Goal: Task Accomplishment & Management: Use online tool/utility

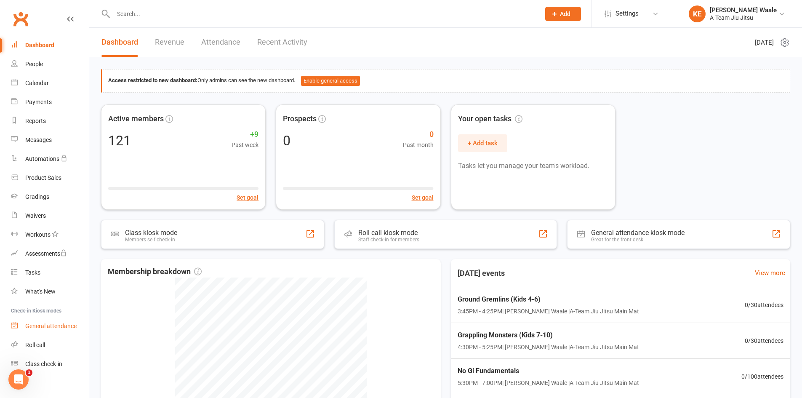
click at [57, 323] on div "General attendance" at bounding box center [50, 326] width 51 height 7
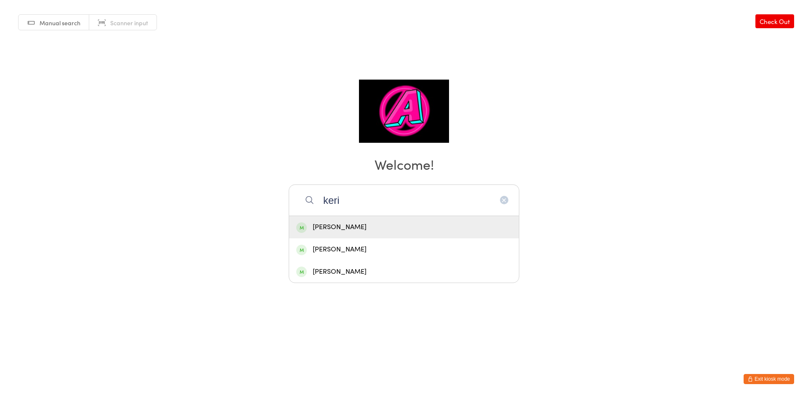
type input "keri"
click at [341, 225] on div "Kerian Dunphy" at bounding box center [404, 226] width 216 height 11
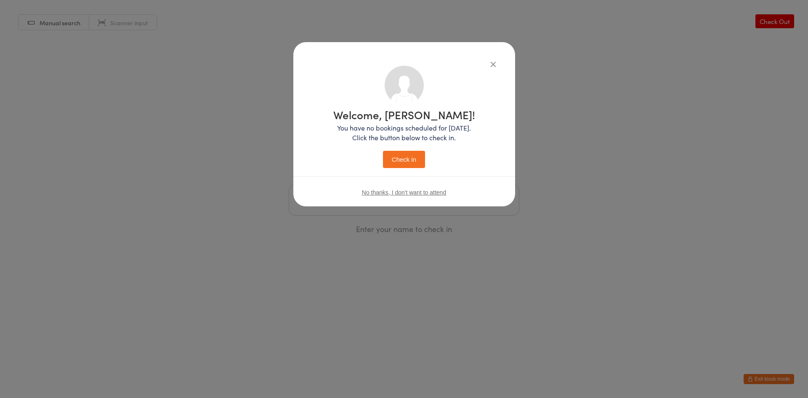
click at [387, 164] on button "Check in" at bounding box center [404, 159] width 42 height 17
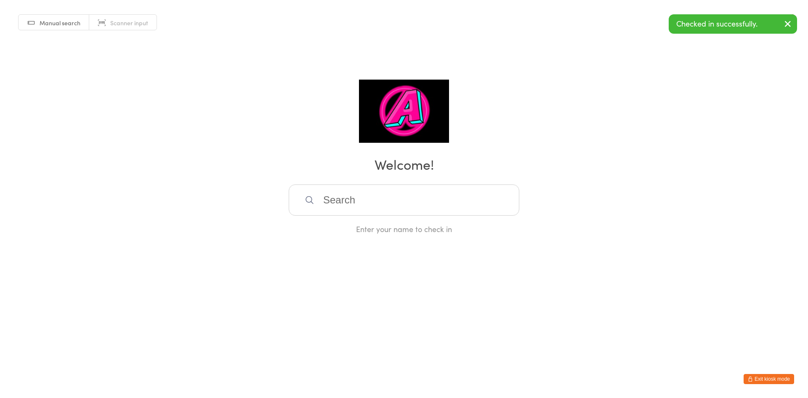
click at [373, 204] on input "search" at bounding box center [404, 199] width 231 height 31
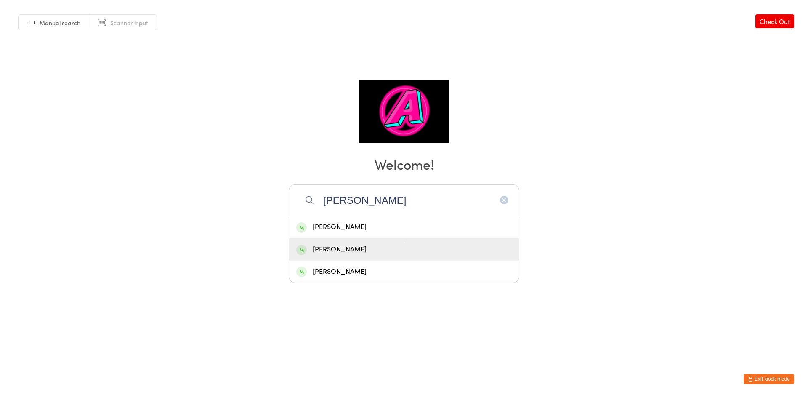
type input "ron"
click at [370, 239] on div "Ronnie Wadhwa" at bounding box center [404, 249] width 230 height 22
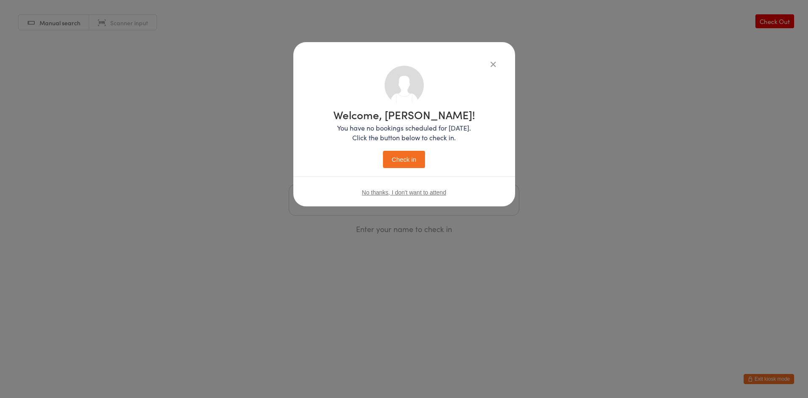
click at [404, 153] on button "Check in" at bounding box center [404, 159] width 42 height 17
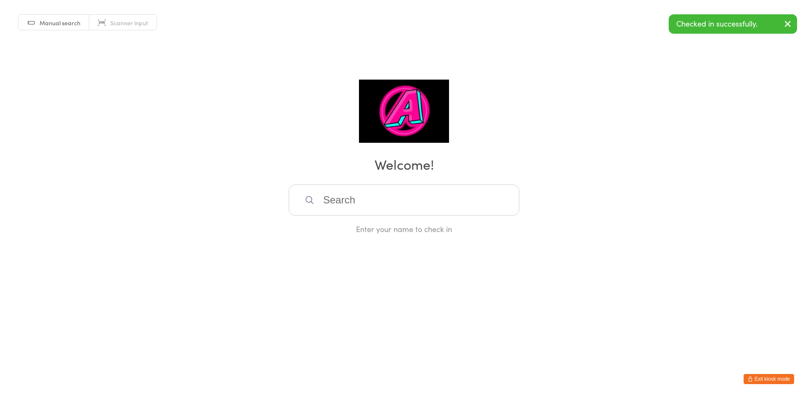
click at [397, 208] on input "search" at bounding box center [404, 199] width 231 height 31
type input "abr"
click at [388, 221] on div "Abraham Gabriel" at bounding box center [404, 227] width 230 height 22
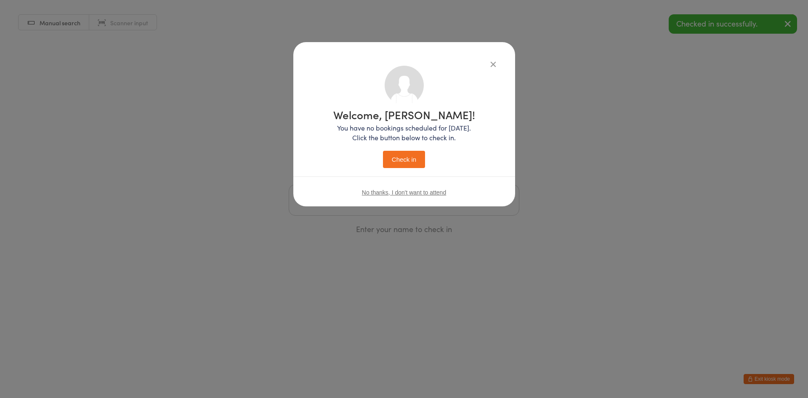
click at [418, 161] on button "Check in" at bounding box center [404, 159] width 42 height 17
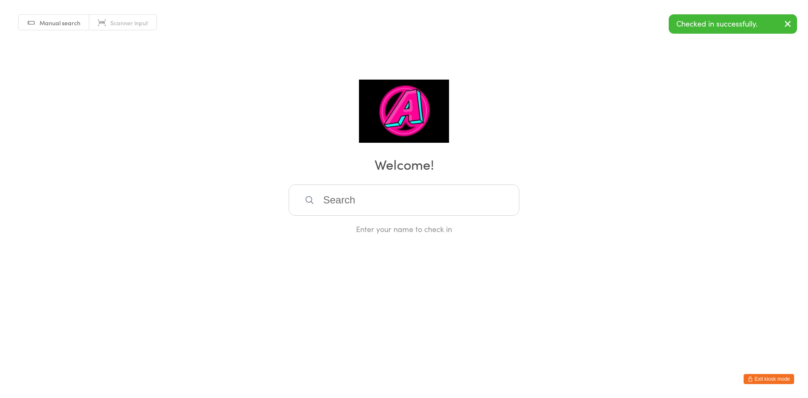
click at [416, 205] on input "search" at bounding box center [404, 199] width 231 height 31
type input "gus"
click at [393, 224] on div "Gus Venner" at bounding box center [404, 226] width 216 height 11
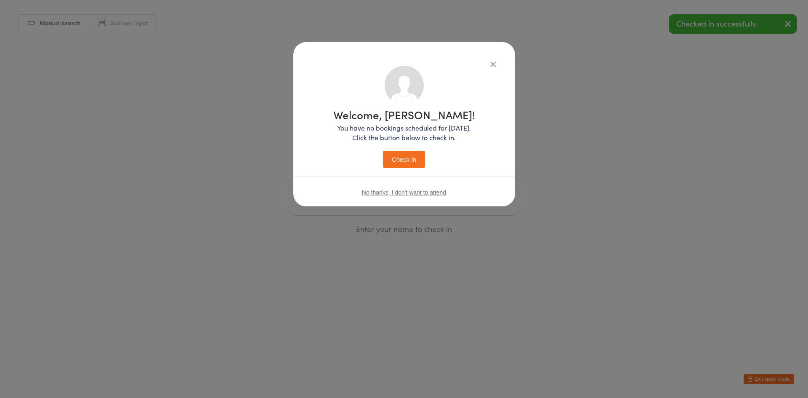
click at [396, 165] on button "Check in" at bounding box center [404, 159] width 42 height 17
